Goal: Navigation & Orientation: Find specific page/section

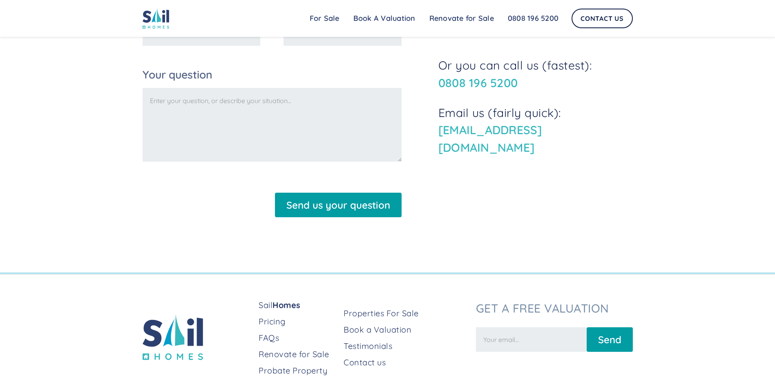
scroll to position [1256, 0]
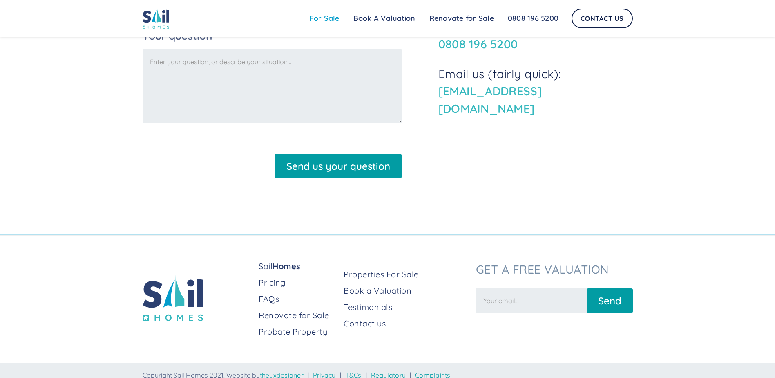
click at [330, 20] on link "For Sale" at bounding box center [325, 18] width 44 height 16
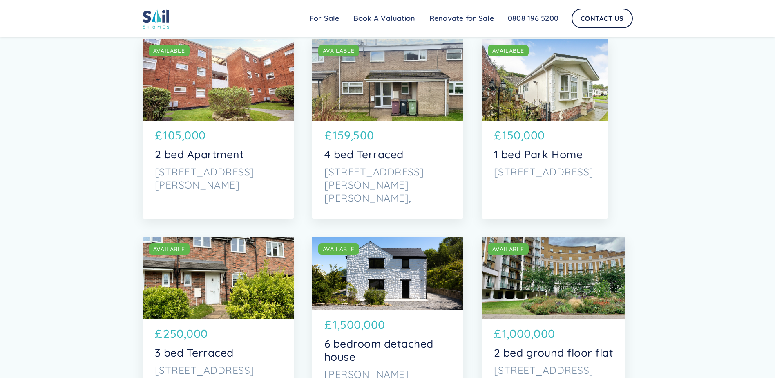
scroll to position [3140, 0]
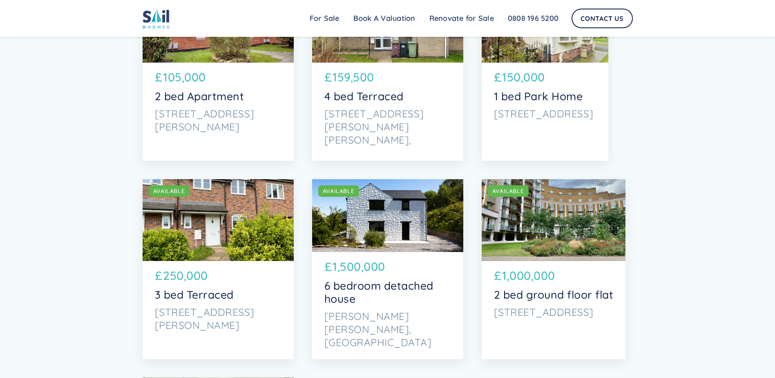
click at [410, 234] on div "SOLD AVAILABLE" at bounding box center [387, 215] width 151 height 73
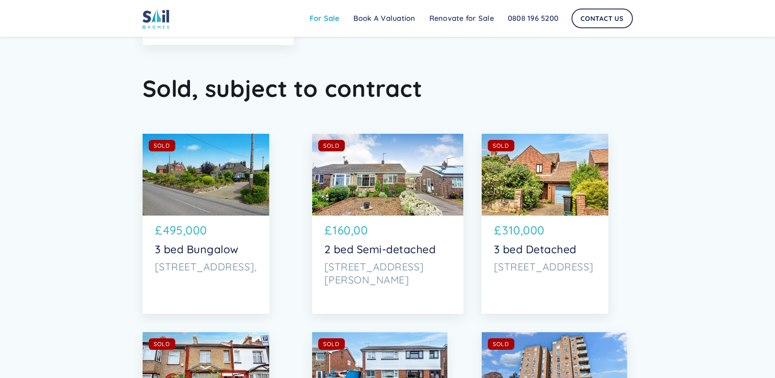
scroll to position [3630, 0]
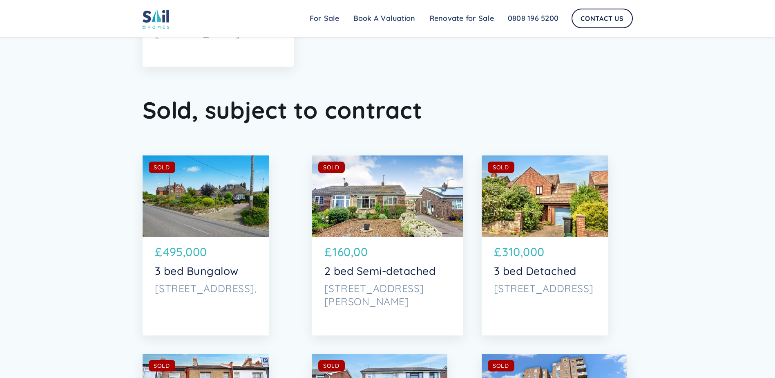
click at [225, 219] on div "SOLD AVAILABLE" at bounding box center [206, 196] width 127 height 82
